Goal: Register for event/course

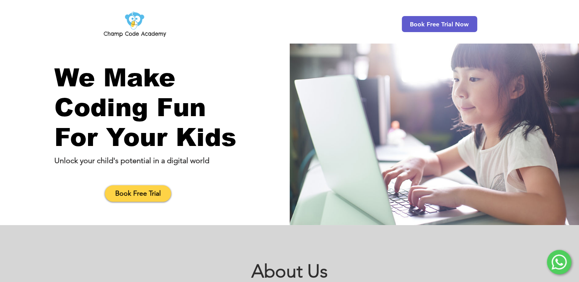
click at [292, 144] on img "main content" at bounding box center [434, 134] width 289 height 182
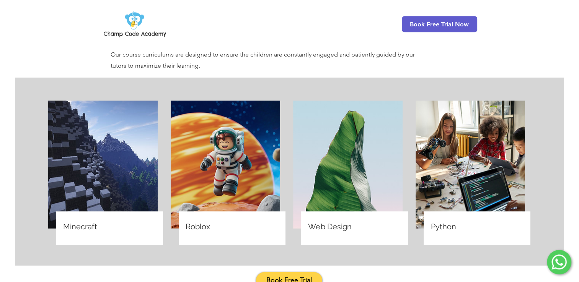
scroll to position [485, 0]
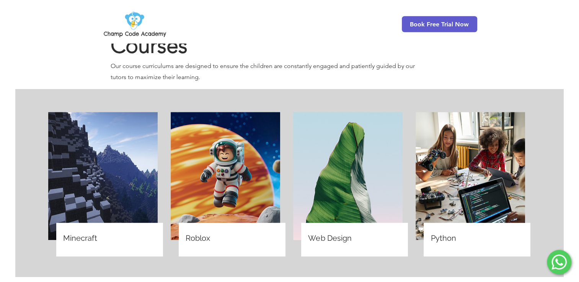
click at [223, 191] on img at bounding box center [225, 176] width 109 height 128
click at [208, 234] on span "Roblox" at bounding box center [198, 238] width 24 height 9
click at [209, 175] on img at bounding box center [225, 176] width 109 height 128
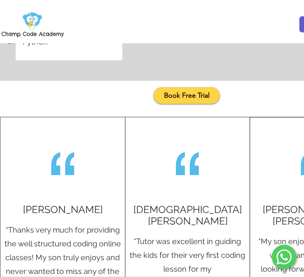
scroll to position [836, 0]
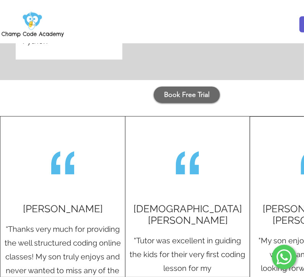
click at [207, 90] on link "Book Free Trial" at bounding box center [187, 94] width 66 height 16
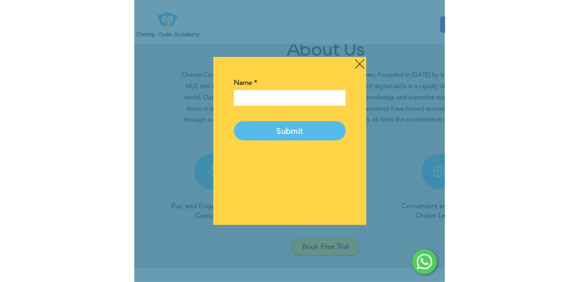
scroll to position [0, 0]
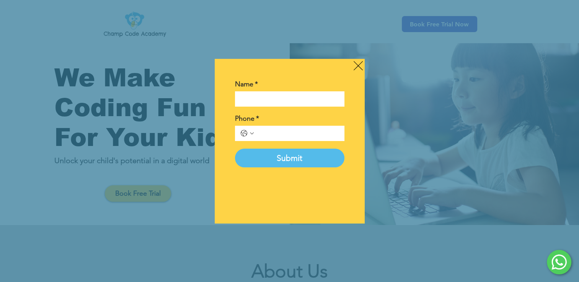
click at [355, 67] on icon "Back to site" at bounding box center [358, 66] width 9 height 10
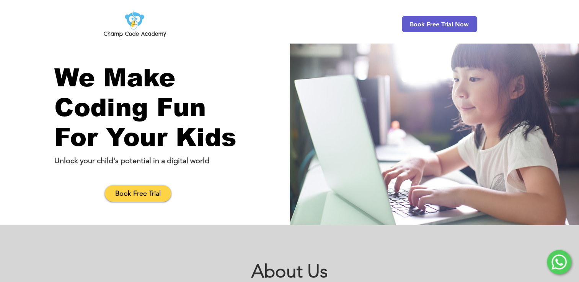
scroll to position [223, 0]
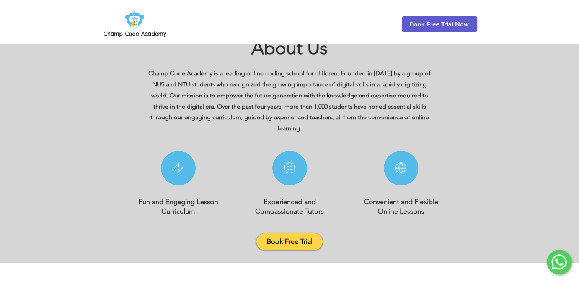
click at [539, 220] on div at bounding box center [289, 132] width 579 height 261
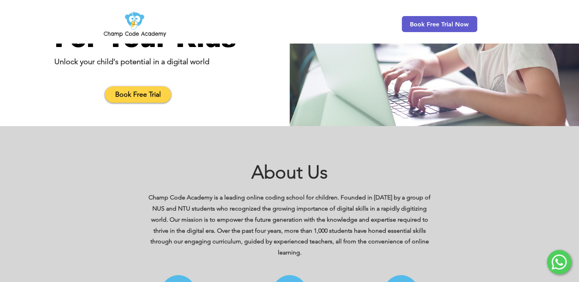
scroll to position [0, 0]
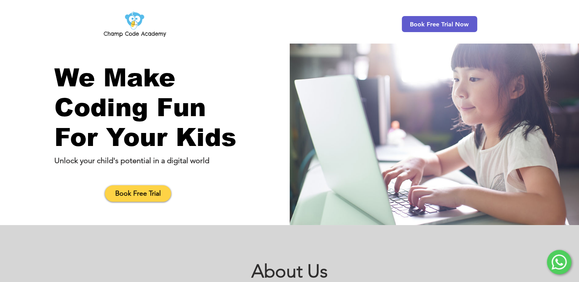
drag, startPoint x: 310, startPoint y: 90, endPoint x: 276, endPoint y: 126, distance: 49.8
click at [276, 126] on div "main content" at bounding box center [145, 134] width 290 height 182
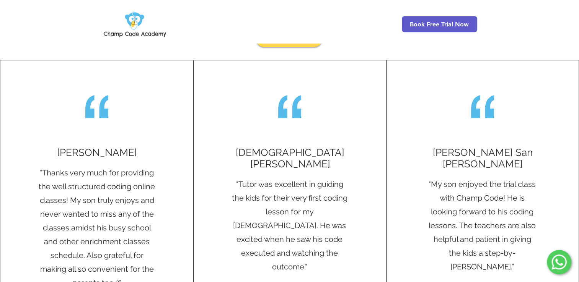
scroll to position [739, 0]
click at [381, 124] on div at bounding box center [290, 177] width 192 height 234
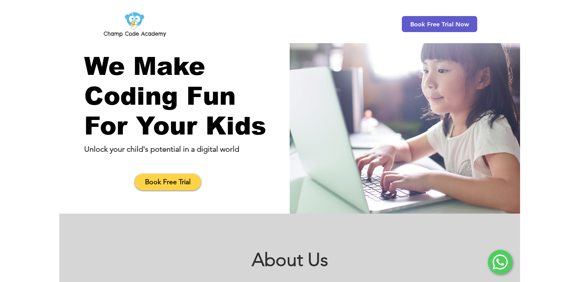
scroll to position [0, 0]
